Goal: Use online tool/utility: Use online tool/utility

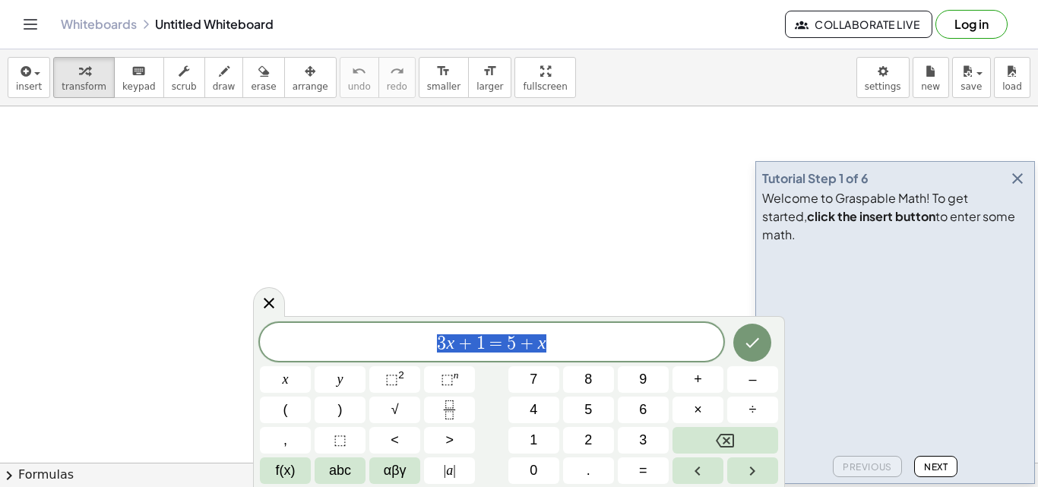
drag, startPoint x: 571, startPoint y: 347, endPoint x: 407, endPoint y: 345, distance: 163.5
click at [407, 345] on span "3 x + 1 = 5 + x" at bounding box center [492, 343] width 464 height 21
drag, startPoint x: 538, startPoint y: 342, endPoint x: 452, endPoint y: 340, distance: 85.9
click at [452, 340] on span "( a + b ) 6" at bounding box center [492, 343] width 464 height 21
click at [461, 400] on button "Fraction" at bounding box center [449, 410] width 51 height 27
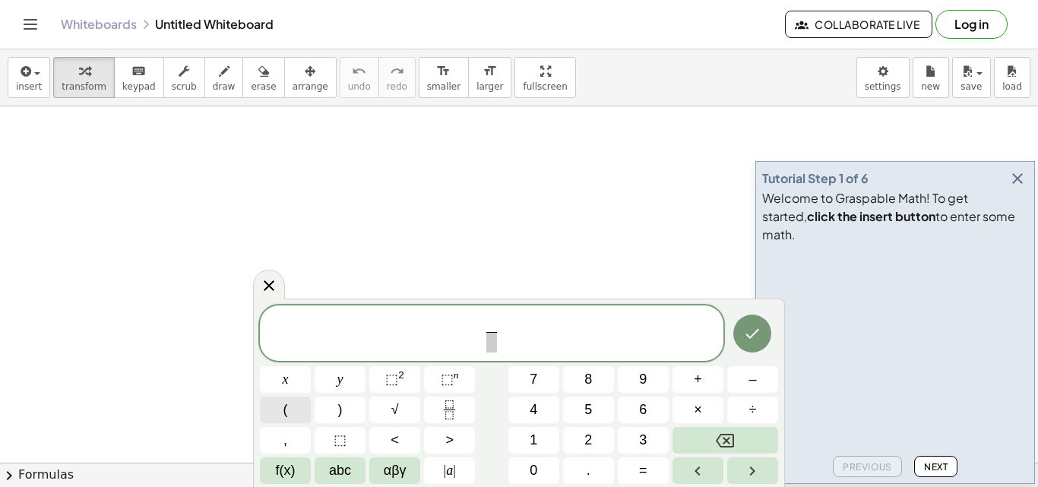
click at [291, 414] on button "(" at bounding box center [285, 410] width 51 height 27
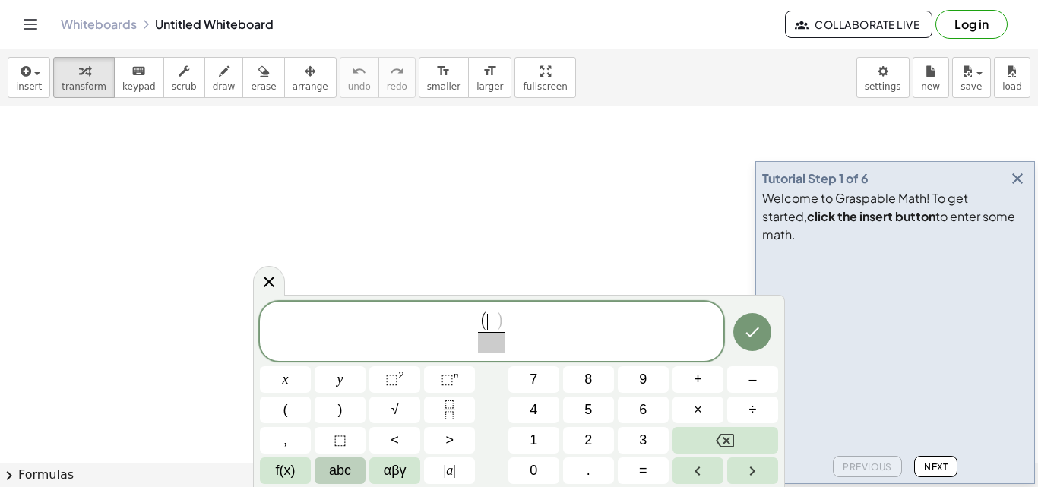
click at [346, 469] on span "abc" at bounding box center [340, 471] width 22 height 21
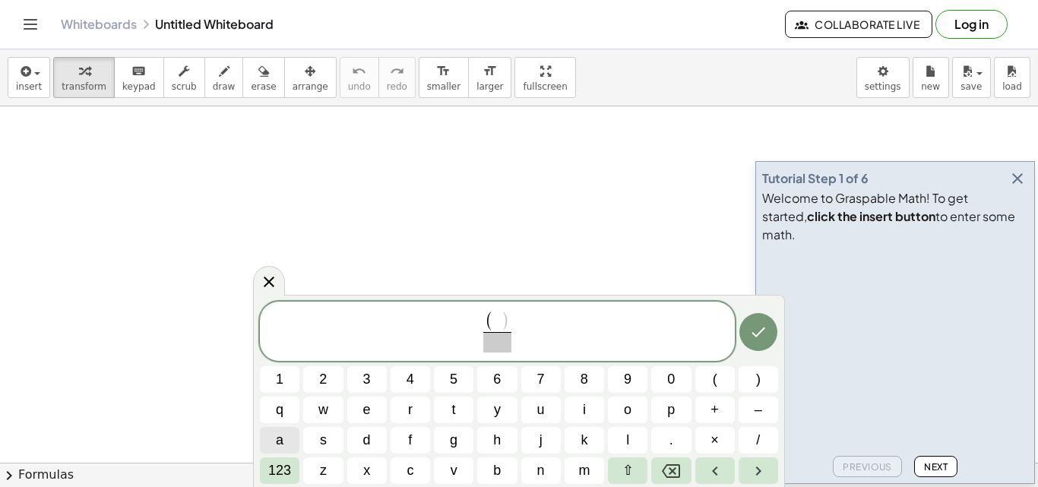
click at [285, 440] on button "a" at bounding box center [280, 440] width 40 height 27
click at [709, 413] on button "+" at bounding box center [716, 410] width 40 height 27
click at [496, 472] on span "b" at bounding box center [497, 471] width 8 height 21
click at [769, 384] on button ")" at bounding box center [759, 379] width 40 height 27
click at [280, 465] on span "123" at bounding box center [279, 471] width 23 height 21
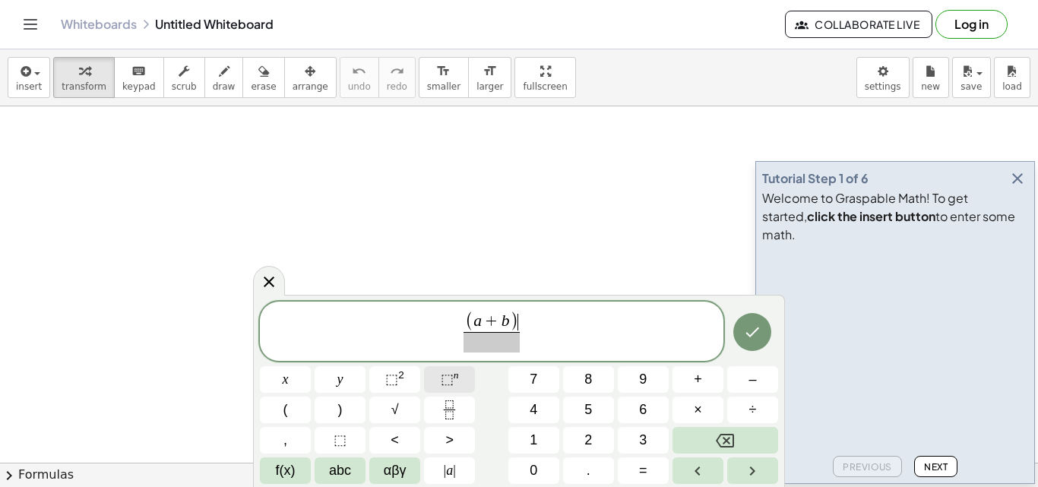
click at [445, 376] on span "⬚" at bounding box center [447, 379] width 13 height 15
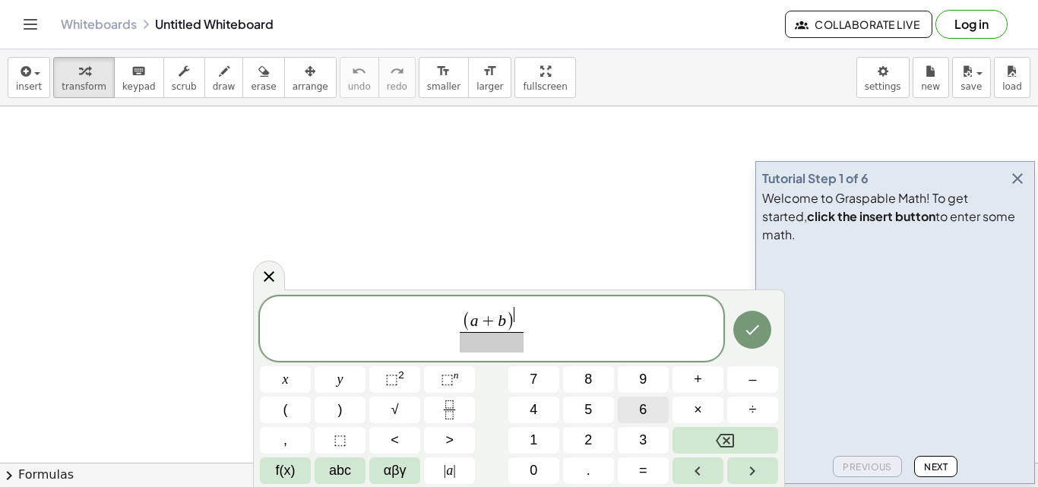
click at [645, 408] on span "6" at bounding box center [643, 410] width 8 height 21
click at [495, 349] on span "​" at bounding box center [492, 342] width 64 height 21
click at [520, 321] on span "6" at bounding box center [519, 314] width 8 height 14
click at [521, 325] on span "( a + b ) 6 ​" at bounding box center [492, 319] width 64 height 25
click at [515, 320] on span "( a + b ) ​ 6" at bounding box center [492, 319] width 64 height 25
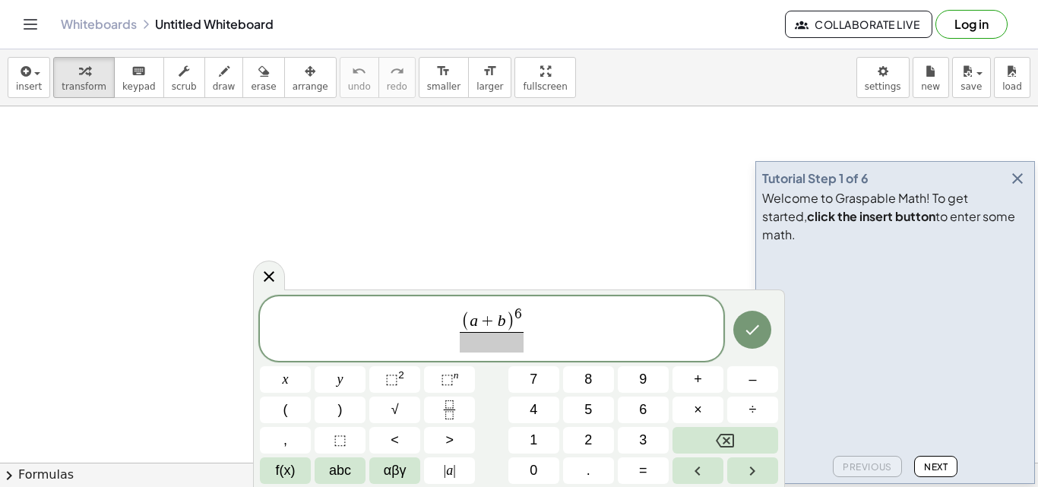
click at [522, 319] on span "6" at bounding box center [519, 314] width 8 height 14
click at [449, 379] on span "⬚" at bounding box center [447, 379] width 13 height 15
click at [648, 414] on button "6" at bounding box center [643, 410] width 51 height 27
click at [488, 342] on span "​" at bounding box center [492, 342] width 144 height 21
click at [274, 282] on icon at bounding box center [269, 277] width 18 height 18
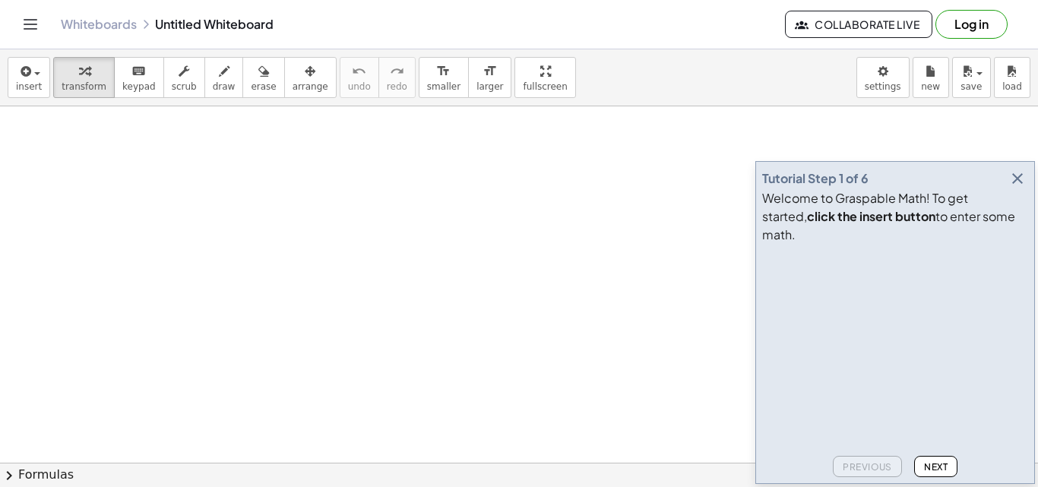
click at [1023, 188] on icon "button" at bounding box center [1018, 179] width 18 height 18
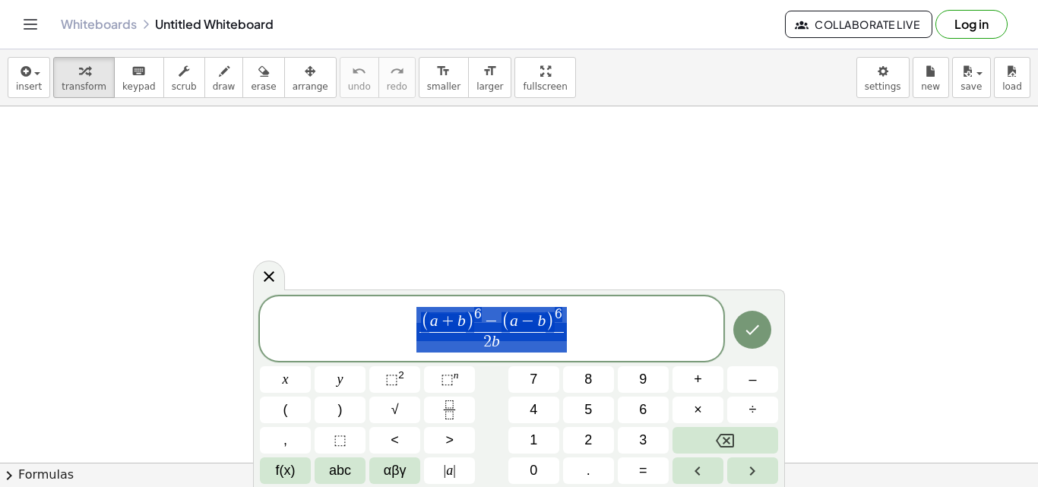
drag, startPoint x: 533, startPoint y: 346, endPoint x: 459, endPoint y: 324, distance: 77.0
click at [459, 324] on span "( a + b ) 6 − ( a − b ) 6 2 b ​" at bounding box center [492, 330] width 464 height 49
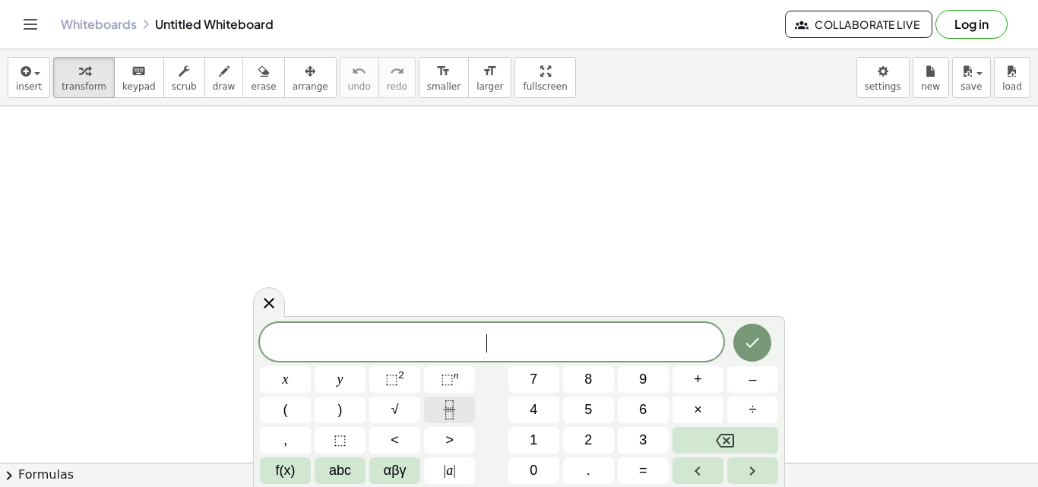
click at [434, 409] on button "Fraction" at bounding box center [449, 410] width 51 height 27
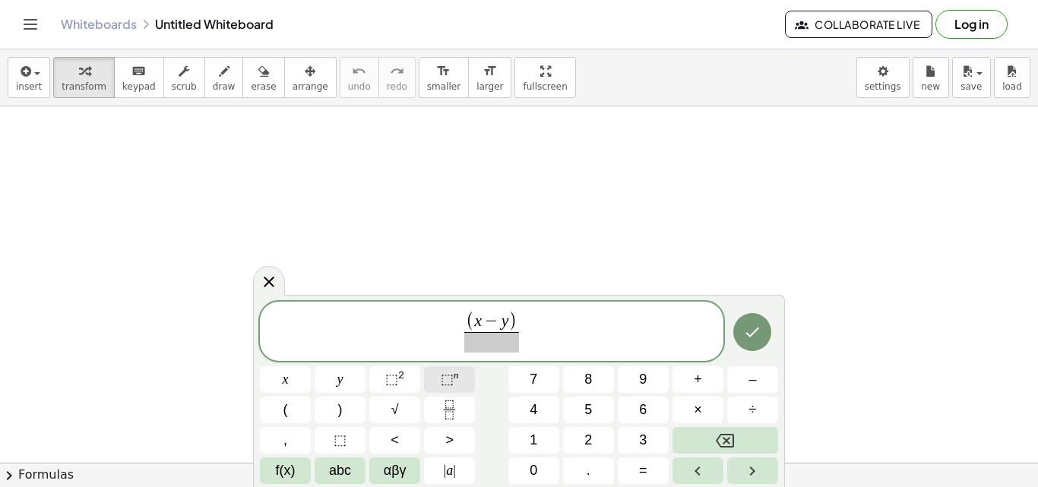
click at [454, 378] on sup "n" at bounding box center [456, 374] width 5 height 11
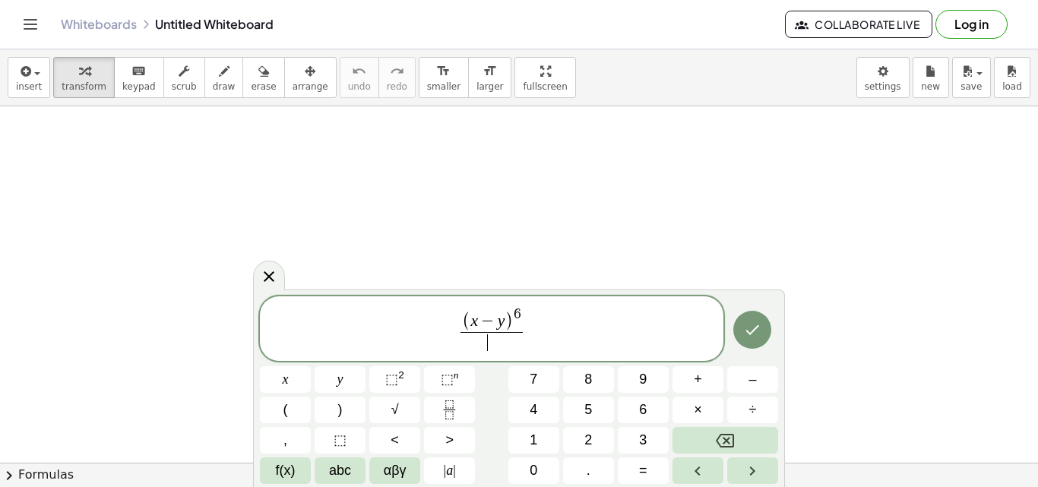
click at [480, 337] on span "​" at bounding box center [492, 342] width 62 height 21
drag, startPoint x: 553, startPoint y: 337, endPoint x: 464, endPoint y: 329, distance: 88.5
click at [464, 329] on span "( x − y ) 6 ( x − y ) ​" at bounding box center [492, 329] width 464 height 52
click at [550, 337] on span "( x − y ) 6 ( x − y ) ​ ​" at bounding box center [492, 329] width 464 height 52
click at [519, 311] on span "6" at bounding box center [518, 311] width 8 height 14
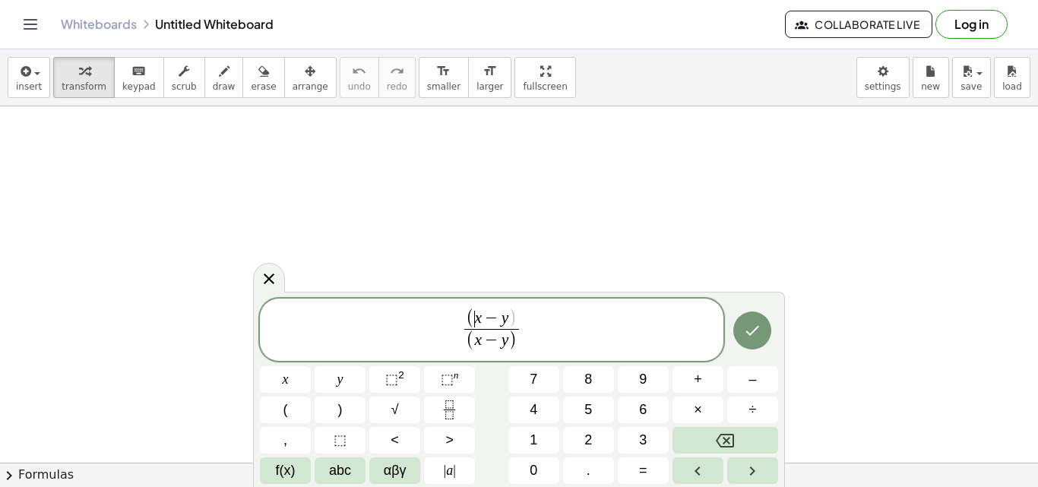
click at [472, 322] on span "(" at bounding box center [470, 319] width 8 height 20
click at [453, 366] on div "x ​ − y ( x − y ) ​ x y ⬚ 2 ⬚ n 7 8 9 + – ( ) √ 4 5 6 × ÷ , ⬚ < > 1 2 3 f(x) ab…" at bounding box center [519, 393] width 518 height 182
click at [452, 382] on span "⬚" at bounding box center [447, 379] width 13 height 15
click at [645, 404] on span "6" at bounding box center [643, 410] width 8 height 21
click at [512, 321] on span "x 6 − y ​" at bounding box center [491, 318] width 55 height 24
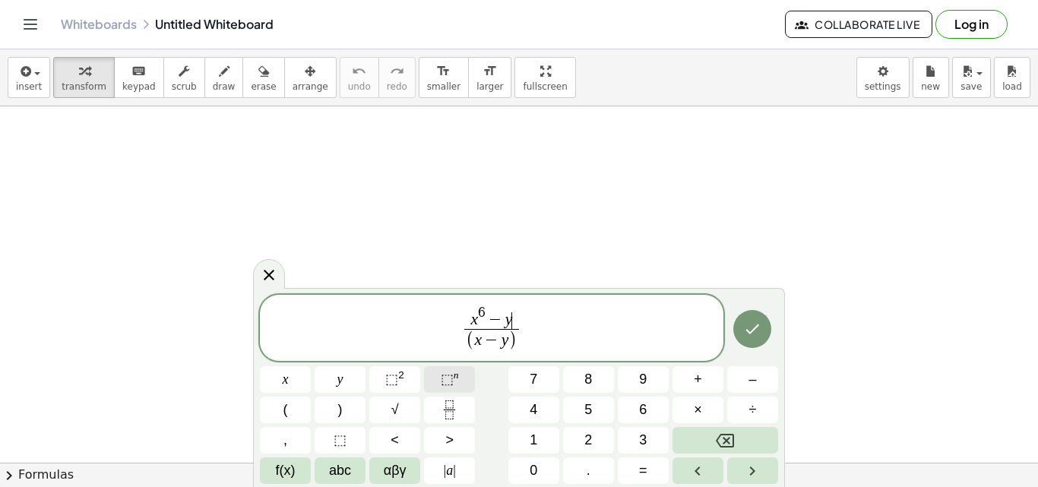
click at [458, 385] on button "⬚ n" at bounding box center [449, 379] width 51 height 27
click at [645, 400] on span "6" at bounding box center [643, 410] width 8 height 21
click at [459, 322] on span "x 6 − y 6 ​ ( x − y ) ​" at bounding box center [492, 329] width 464 height 50
click at [471, 323] on var "x" at bounding box center [472, 319] width 8 height 18
click at [284, 407] on span "(" at bounding box center [286, 410] width 5 height 21
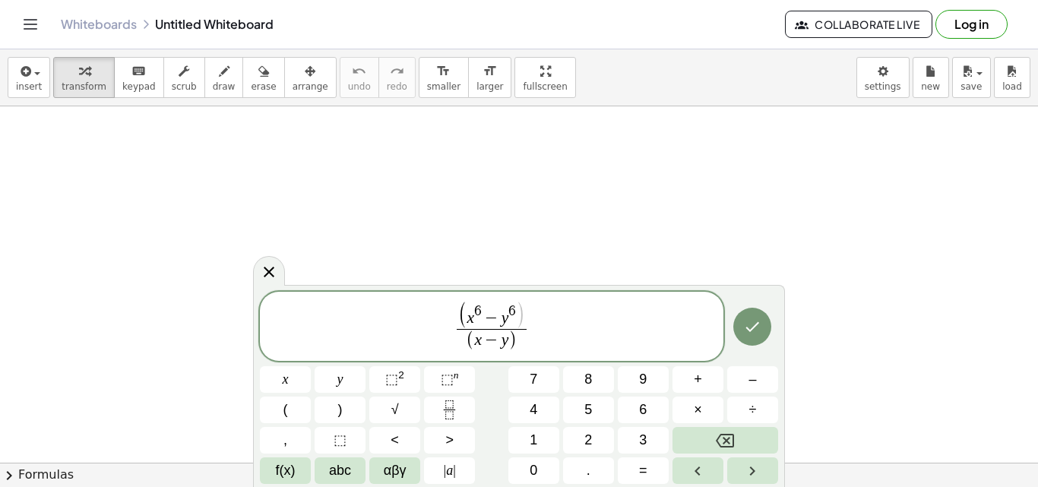
click at [518, 315] on span ")" at bounding box center [520, 316] width 9 height 28
click at [342, 411] on span ")" at bounding box center [340, 410] width 5 height 21
click at [760, 325] on icon "Done" at bounding box center [752, 327] width 18 height 18
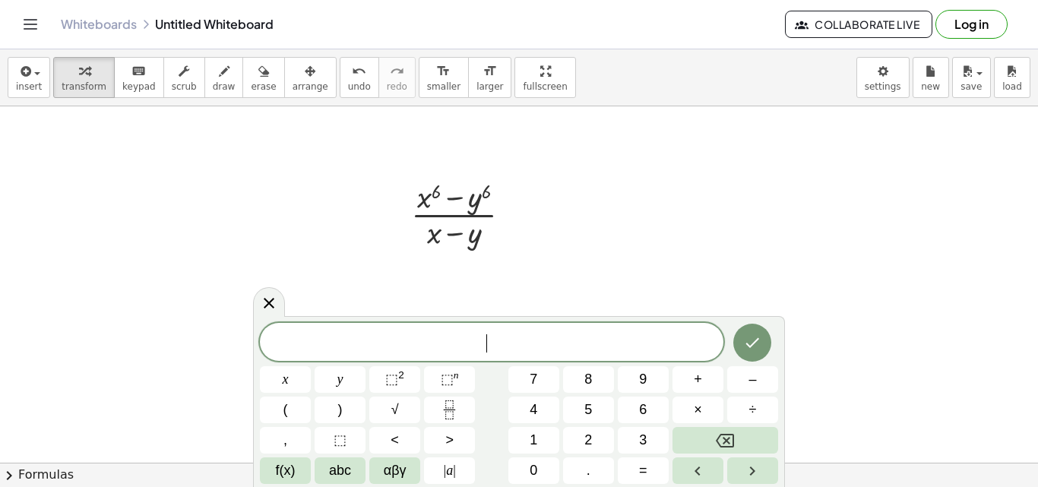
click at [725, 432] on icon "Backspace" at bounding box center [725, 441] width 18 height 18
click at [442, 402] on icon "Fraction" at bounding box center [449, 410] width 19 height 19
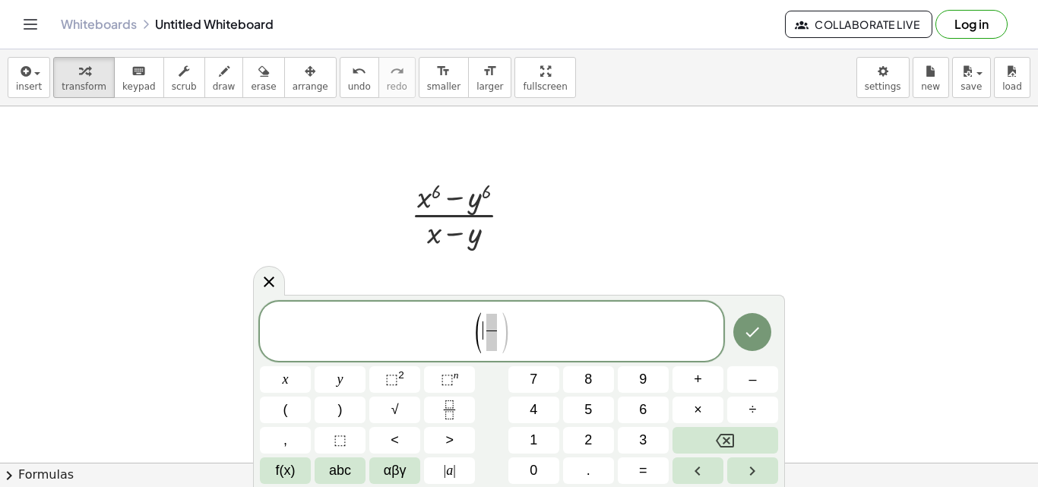
click at [483, 336] on span "(" at bounding box center [477, 333] width 11 height 45
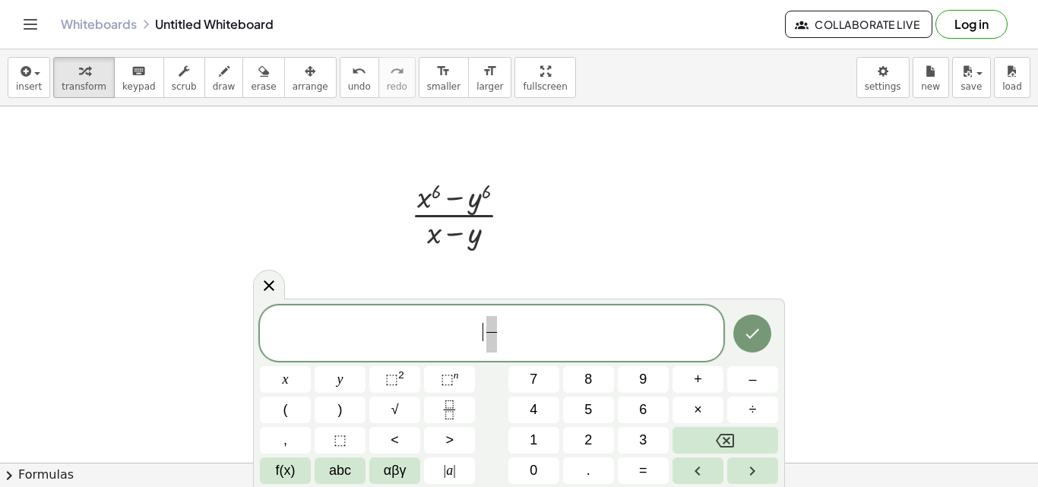
click at [494, 328] on span at bounding box center [492, 324] width 11 height 17
click at [483, 324] on span "+" at bounding box center [491, 324] width 20 height 17
click at [452, 379] on span "⬚" at bounding box center [447, 379] width 13 height 15
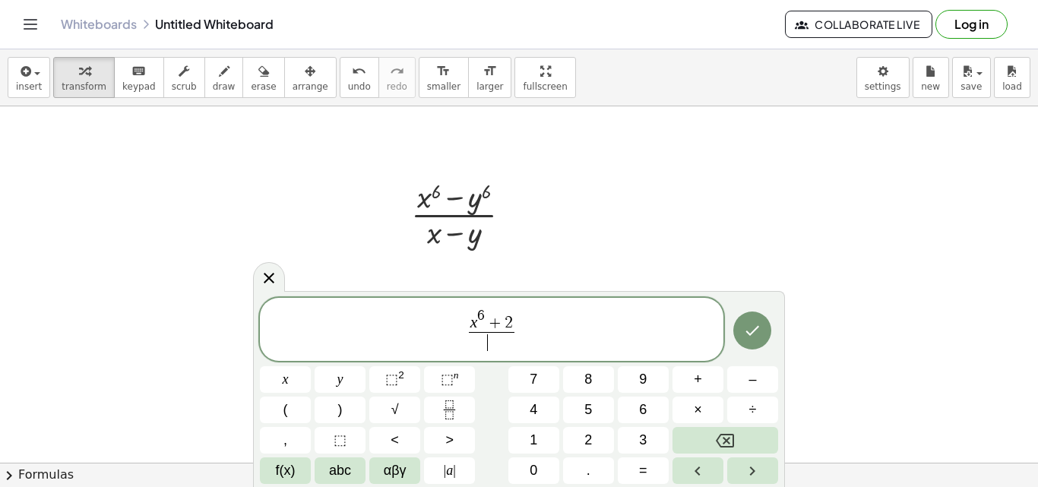
click at [515, 325] on span "x 6 + 2 ​ ​" at bounding box center [491, 331] width 52 height 44
click at [509, 322] on span "2" at bounding box center [509, 323] width 8 height 17
click at [510, 322] on span "2" at bounding box center [509, 323] width 8 height 17
click at [444, 370] on span "⬚ n" at bounding box center [450, 379] width 18 height 21
click at [487, 338] on span "​" at bounding box center [492, 342] width 54 height 21
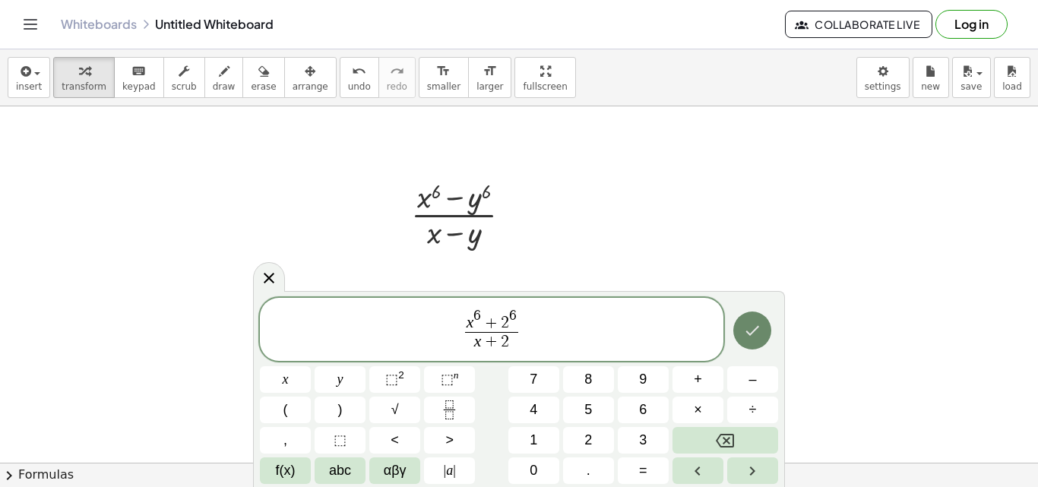
click at [750, 329] on icon "Done" at bounding box center [752, 331] width 18 height 18
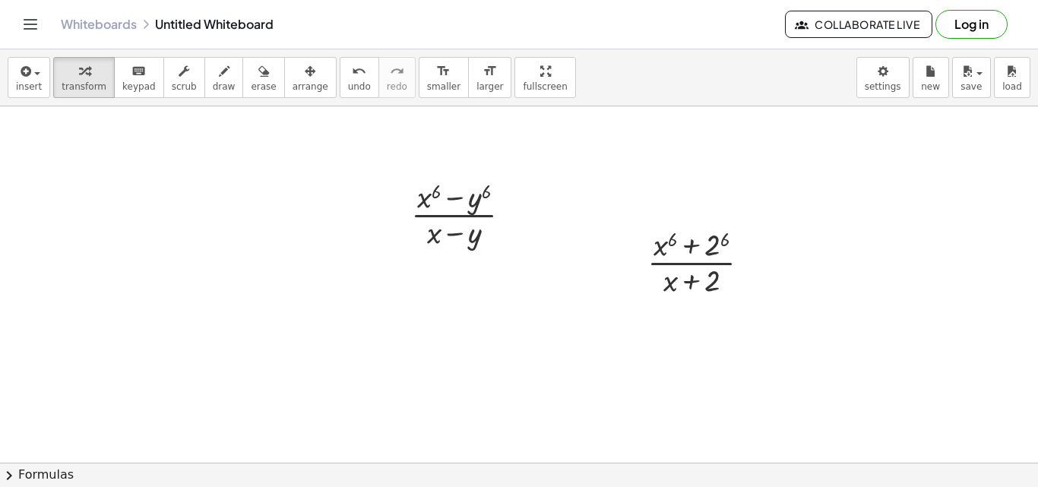
drag, startPoint x: 506, startPoint y: 82, endPoint x: 506, endPoint y: 148, distance: 66.1
click at [506, 148] on div "insert select one: Math Expression Function Text Youtube Video Graphing Geometr…" at bounding box center [519, 268] width 1038 height 438
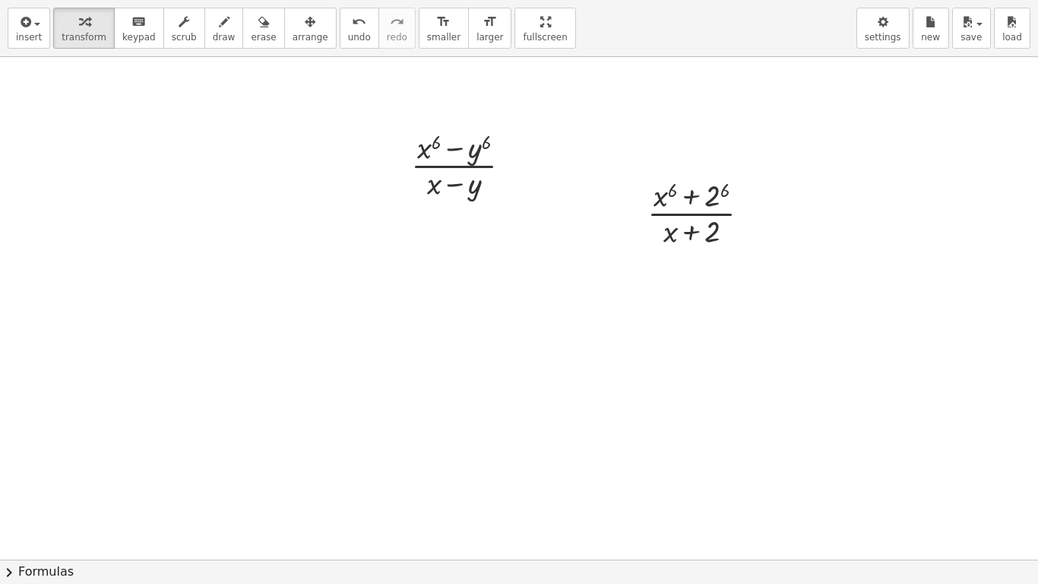
drag, startPoint x: 510, startPoint y: 20, endPoint x: 510, endPoint y: -46, distance: 66.1
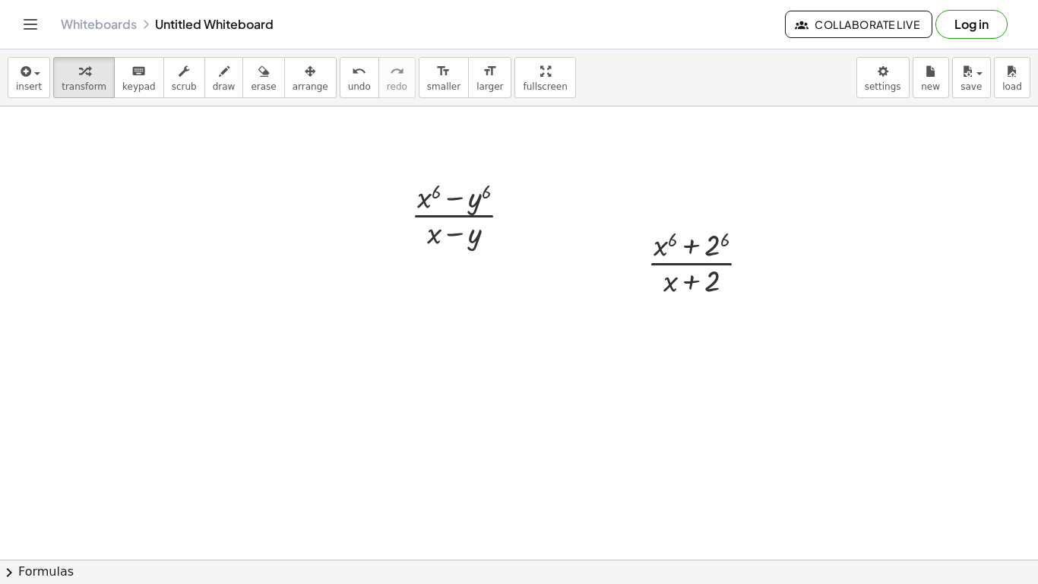
click at [510, 0] on html "Graspable Math Activities Get Started Activity Bank Assigned Work Classes White…" at bounding box center [519, 292] width 1038 height 584
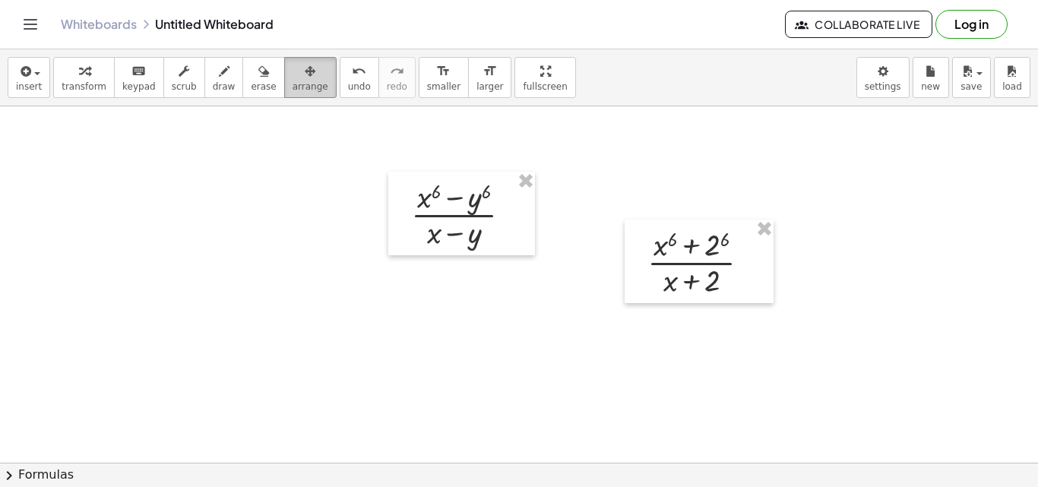
click at [305, 71] on icon "button" at bounding box center [310, 71] width 11 height 18
